Goal: Obtain resource: Obtain resource

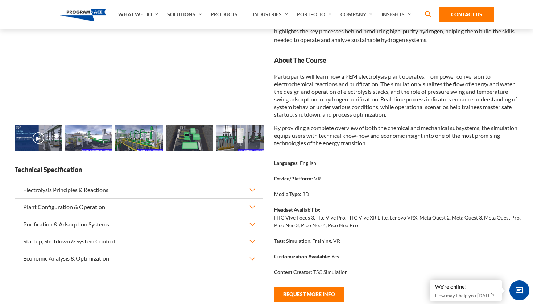
scroll to position [111, 0]
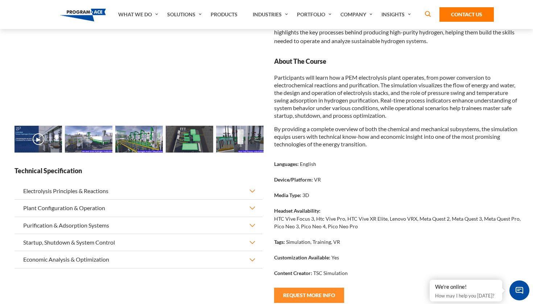
click at [316, 298] on button "Request More Info" at bounding box center [309, 295] width 70 height 15
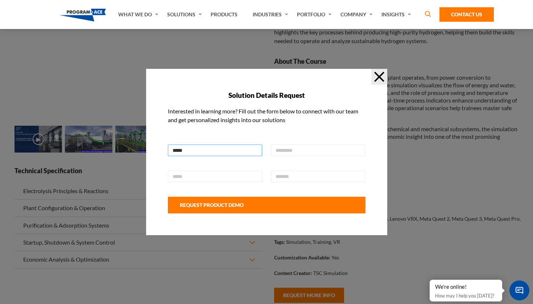
type input "******"
type input "*******"
type input "**********"
click at [359, 177] on input "text" at bounding box center [318, 177] width 95 height 12
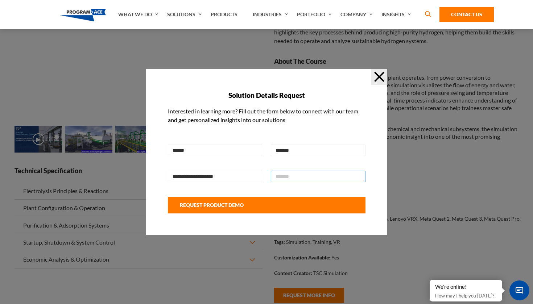
click at [359, 177] on input "text" at bounding box center [318, 177] width 95 height 12
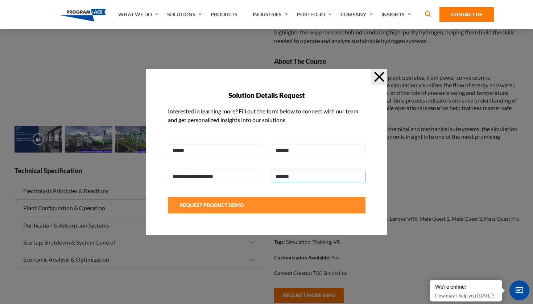
type input "*******"
click at [277, 206] on button "Request Product Demo" at bounding box center [267, 205] width 198 height 17
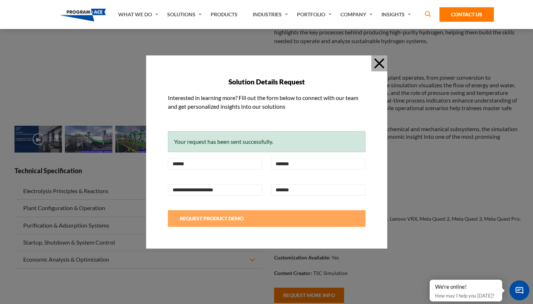
click at [376, 64] on button "Close" at bounding box center [379, 63] width 16 height 16
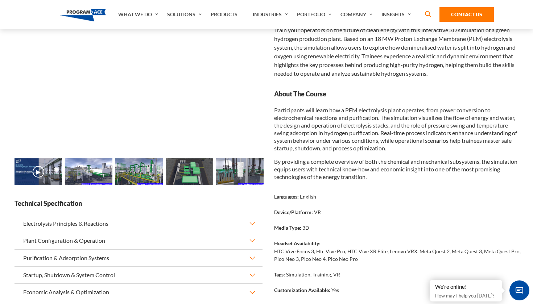
scroll to position [75, 0]
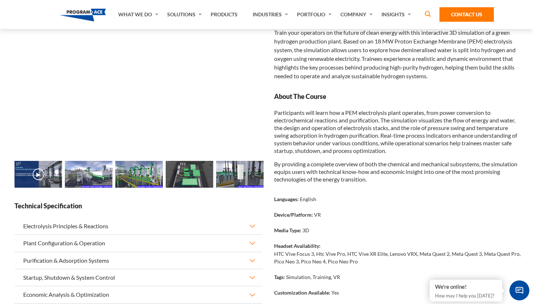
click at [252, 225] on button "Electrolysis Principles & Reactions" at bounding box center [139, 226] width 248 height 17
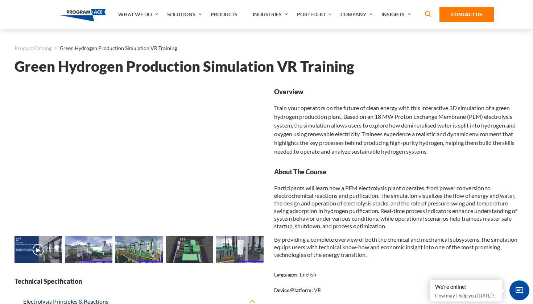
scroll to position [0, 0]
click at [83, 256] on img at bounding box center [89, 249] width 48 height 27
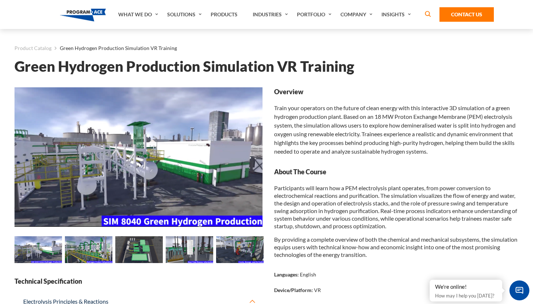
click at [111, 257] on img at bounding box center [89, 249] width 48 height 27
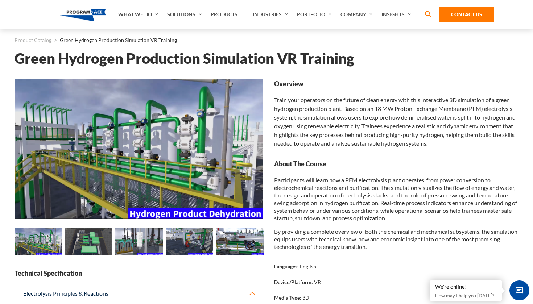
scroll to position [9, 0]
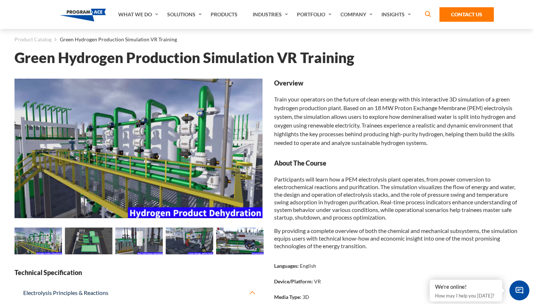
click at [235, 245] on img at bounding box center [240, 241] width 48 height 27
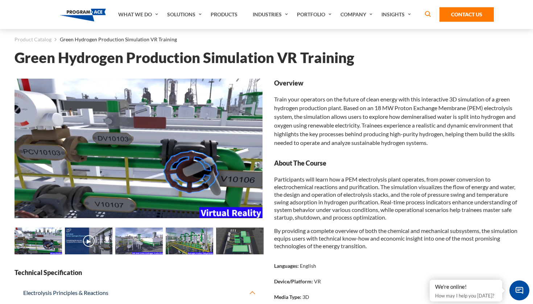
click at [235, 245] on img at bounding box center [240, 241] width 48 height 27
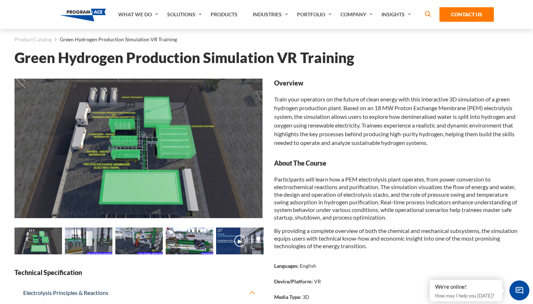
click at [235, 245] on img at bounding box center [240, 241] width 48 height 27
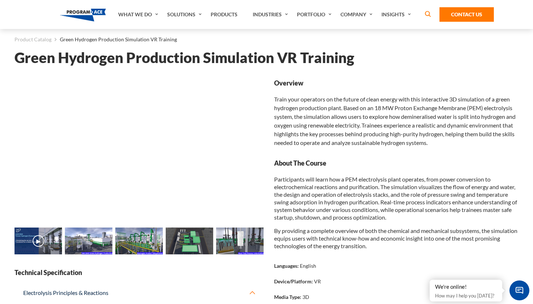
click at [235, 245] on img at bounding box center [240, 241] width 48 height 27
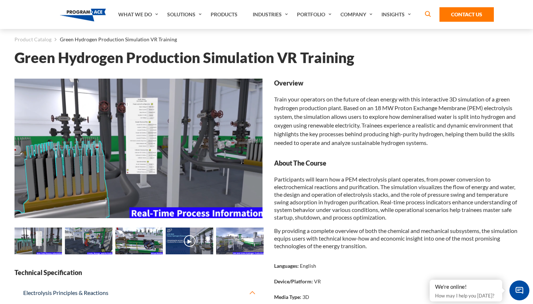
click at [235, 245] on img at bounding box center [240, 241] width 48 height 27
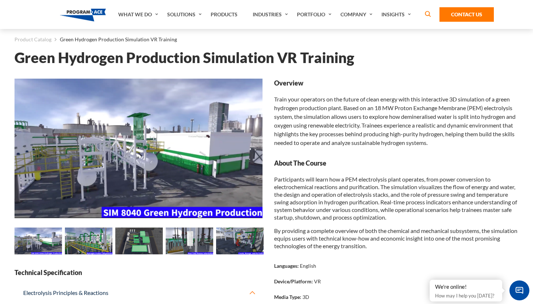
click at [235, 245] on img at bounding box center [240, 241] width 48 height 27
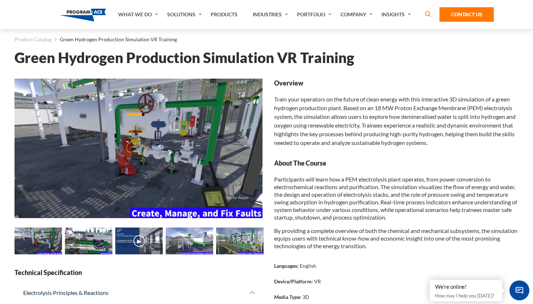
click at [235, 245] on img at bounding box center [240, 241] width 48 height 27
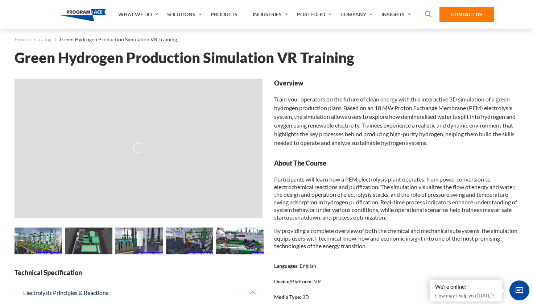
click at [213, 245] on img at bounding box center [190, 241] width 48 height 27
click at [235, 245] on img at bounding box center [240, 241] width 48 height 27
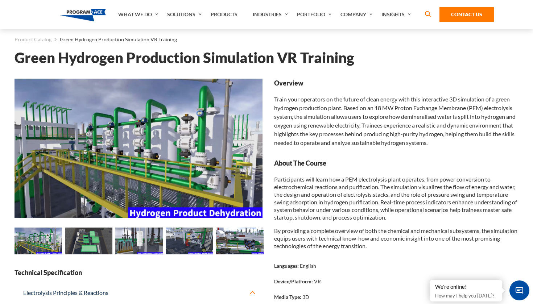
click at [235, 245] on img at bounding box center [240, 241] width 48 height 27
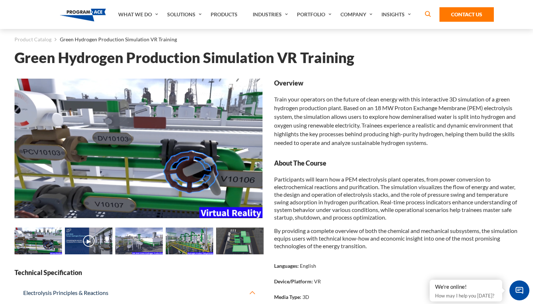
click at [163, 245] on img at bounding box center [139, 241] width 48 height 27
click at [235, 245] on img at bounding box center [240, 241] width 48 height 27
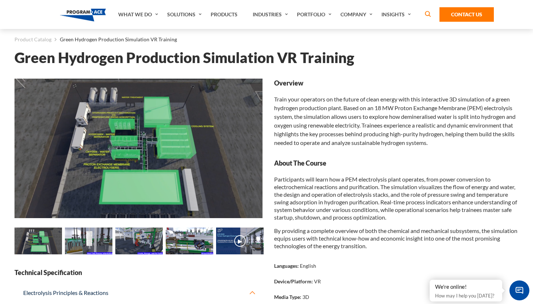
click at [235, 245] on img at bounding box center [240, 241] width 48 height 27
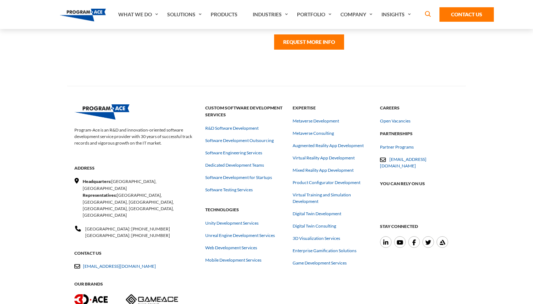
scroll to position [363, 0]
